Goal: Task Accomplishment & Management: Complete application form

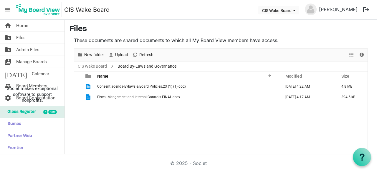
scroll to position [26, 0]
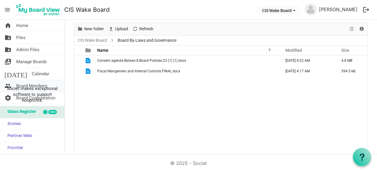
click at [39, 83] on span "Board Members" at bounding box center [31, 86] width 31 height 12
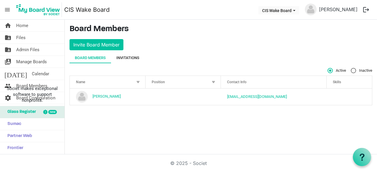
click at [134, 57] on div "Invitations" at bounding box center [127, 58] width 23 height 6
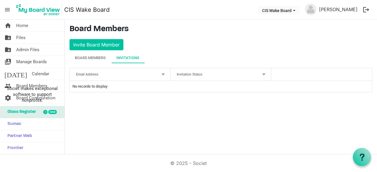
click at [133, 90] on td "No records to display" at bounding box center [221, 86] width 302 height 11
click at [98, 77] on div "Email Address" at bounding box center [117, 74] width 86 height 9
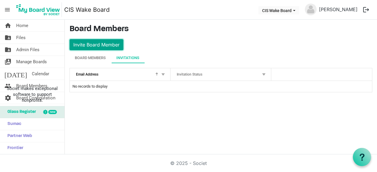
click at [107, 46] on button "Invite Board Member" at bounding box center [97, 44] width 54 height 11
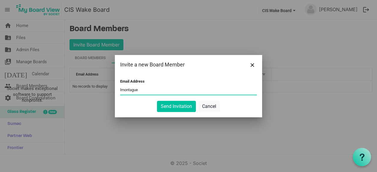
type input "[EMAIL_ADDRESS][DOMAIN_NAME]"
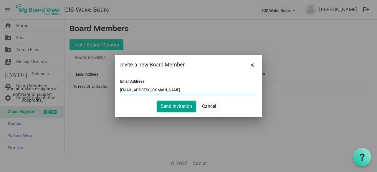
click at [166, 107] on button "Send Invitation" at bounding box center [176, 106] width 39 height 11
